Goal: Navigation & Orientation: Find specific page/section

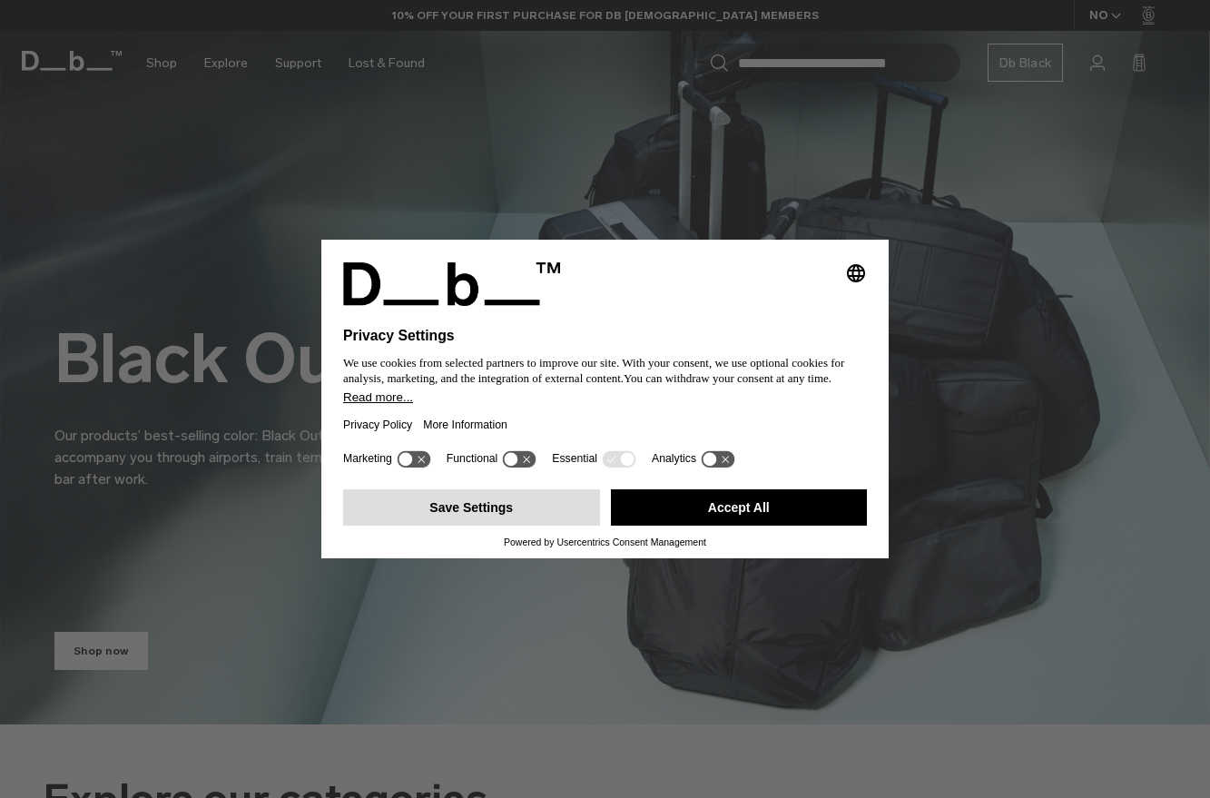
click at [467, 517] on button "Save Settings" at bounding box center [471, 507] width 257 height 36
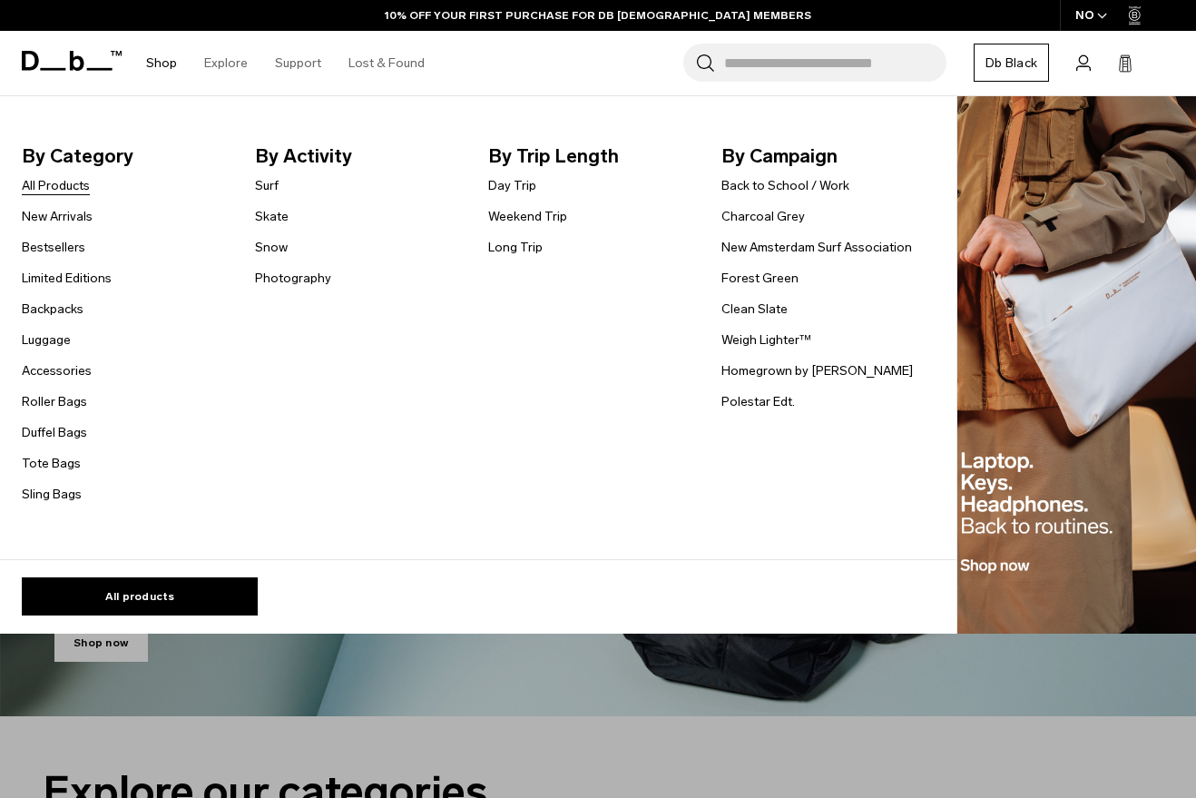
click at [48, 181] on link "All Products" at bounding box center [56, 185] width 68 height 19
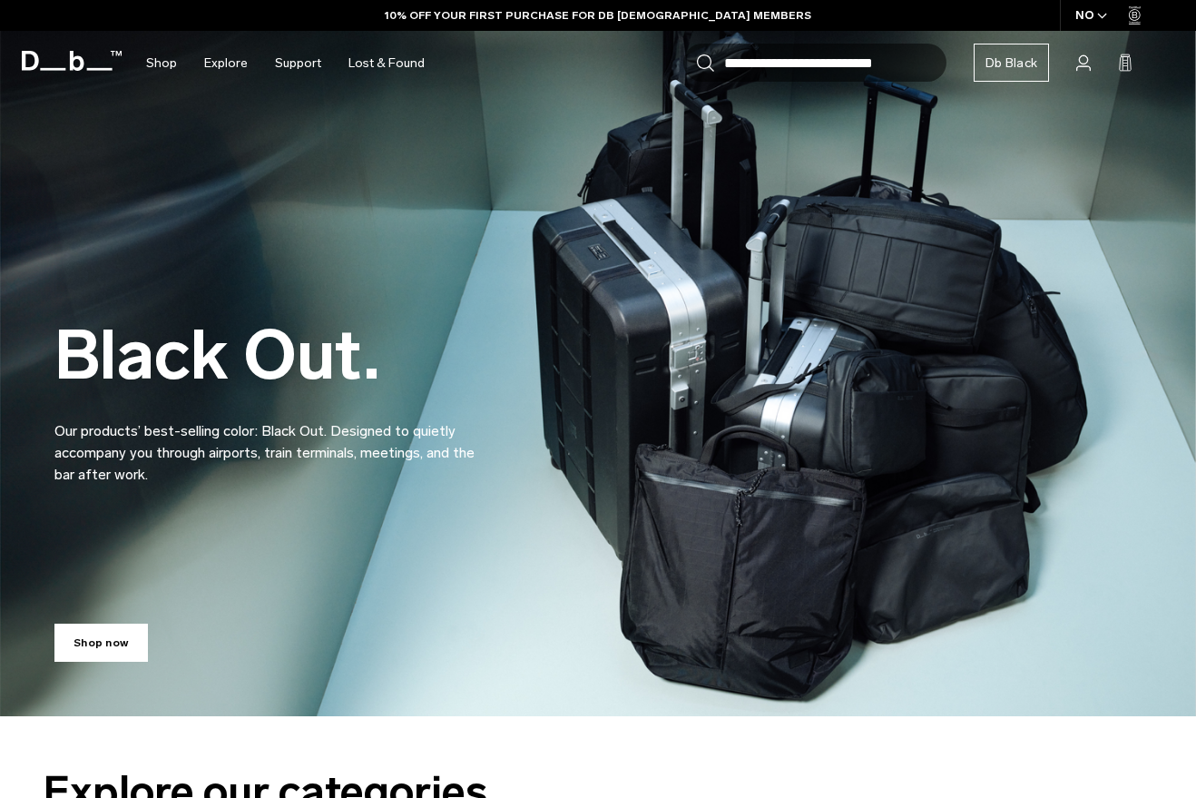
scroll to position [324, 0]
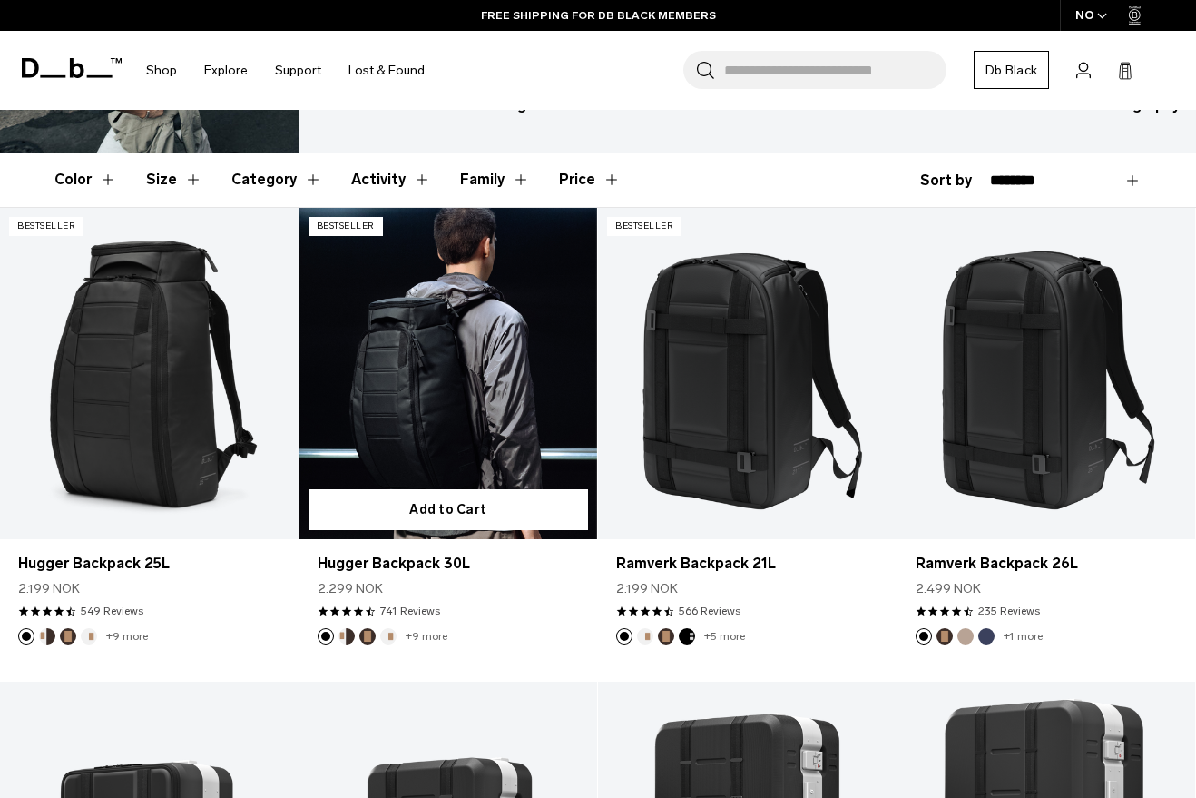
scroll to position [446, 0]
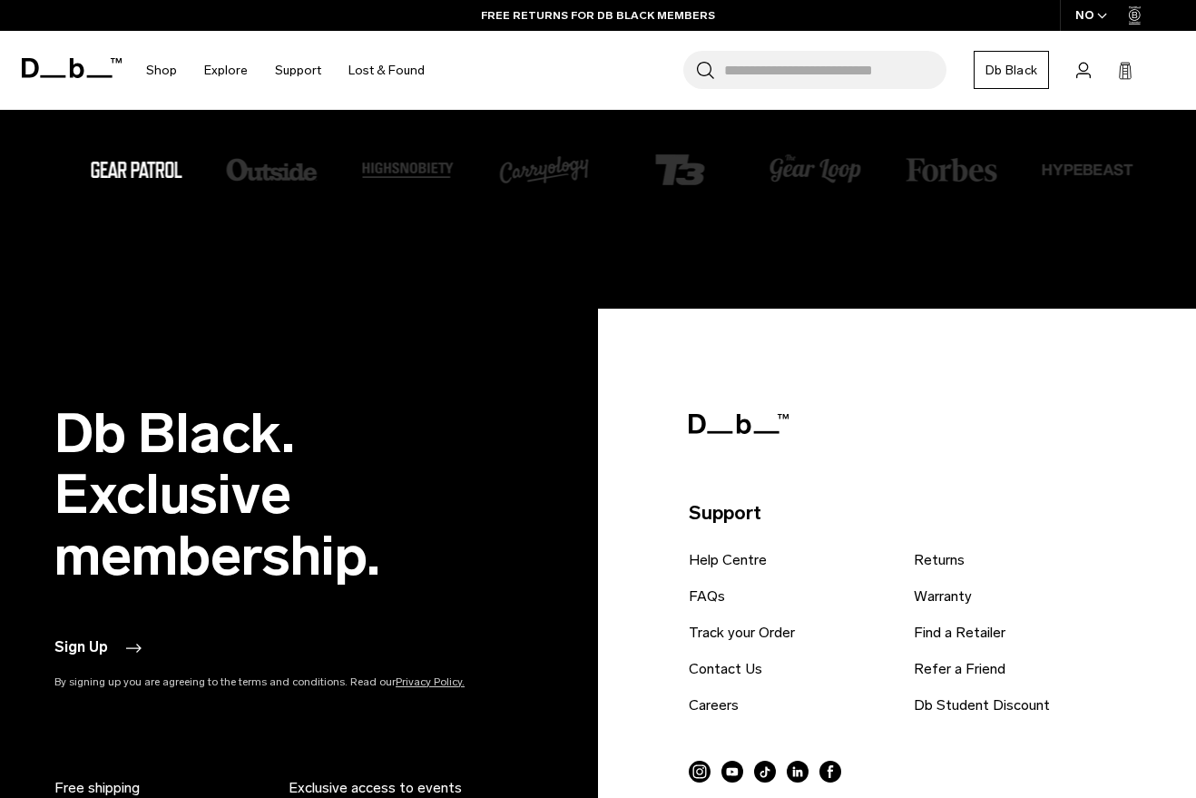
scroll to position [2976, 0]
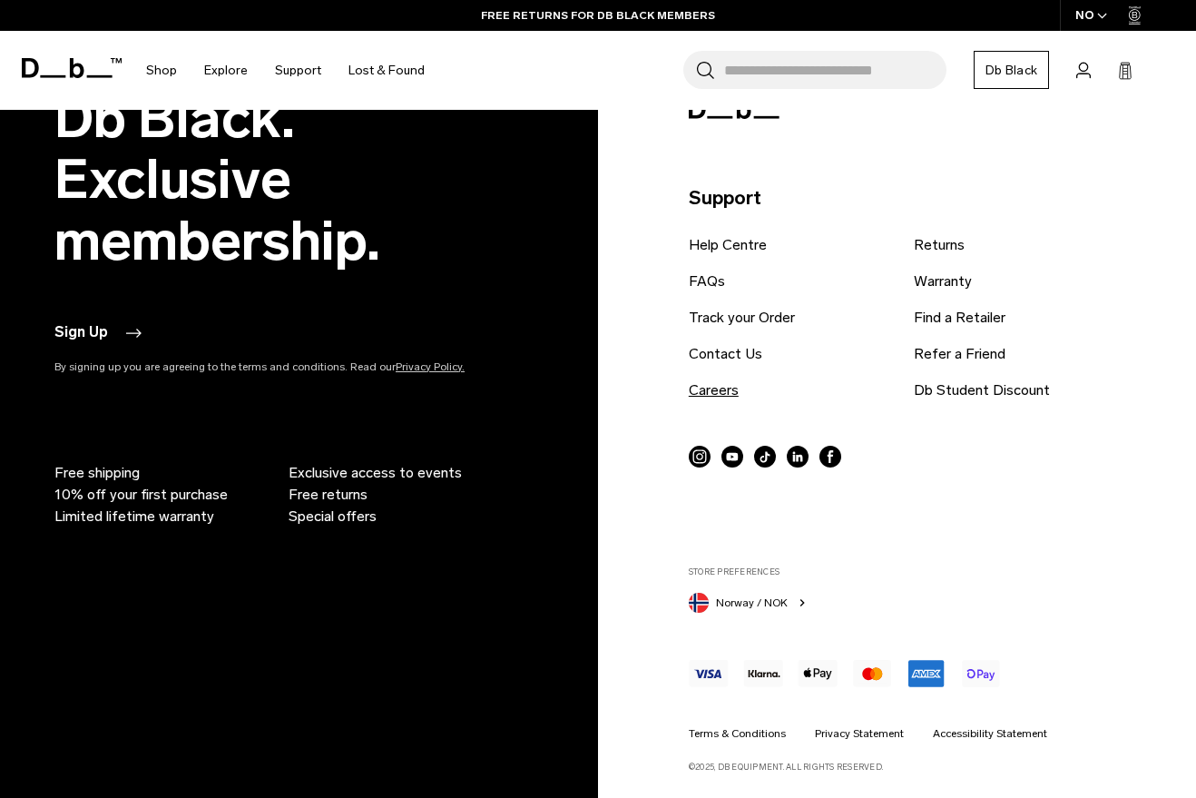
click at [720, 387] on link "Careers" at bounding box center [714, 390] width 50 height 22
